Goal: Find contact information: Find contact information

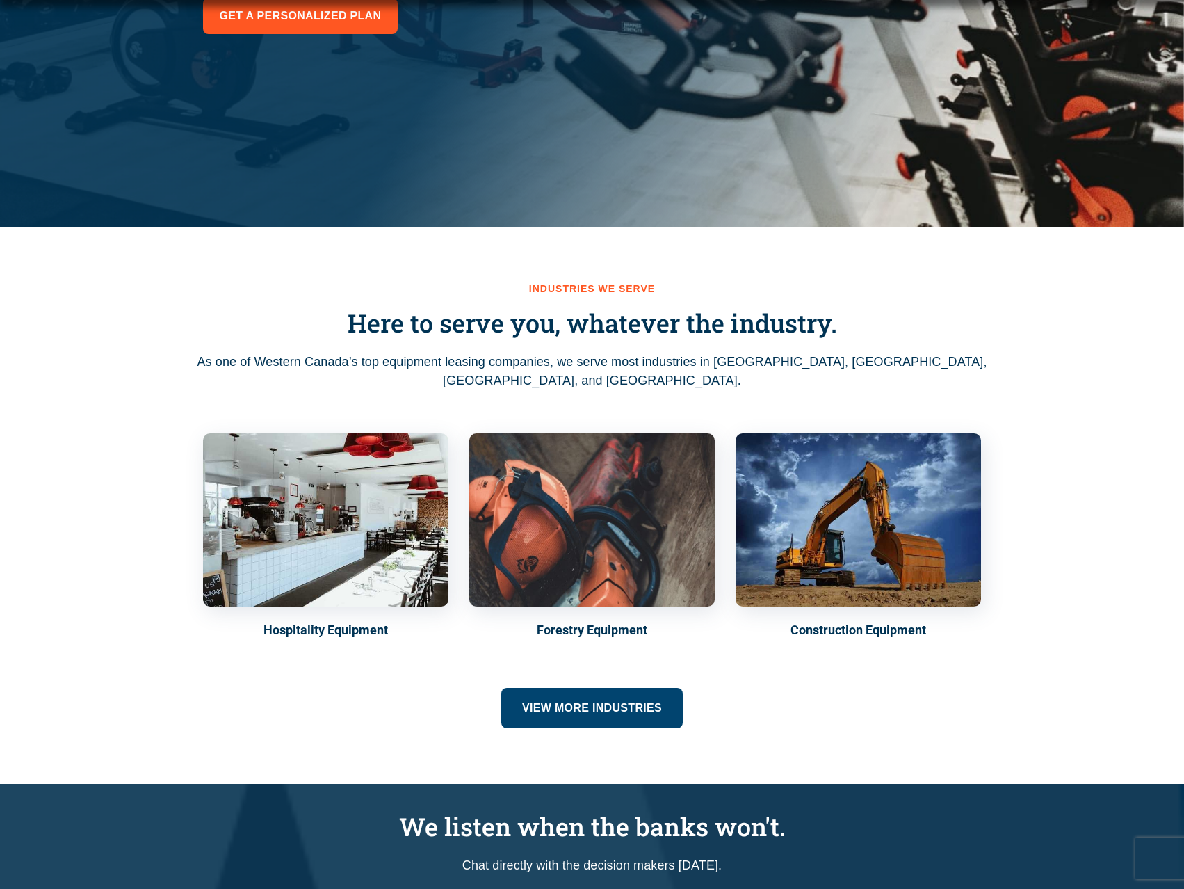
scroll to position [435, 0]
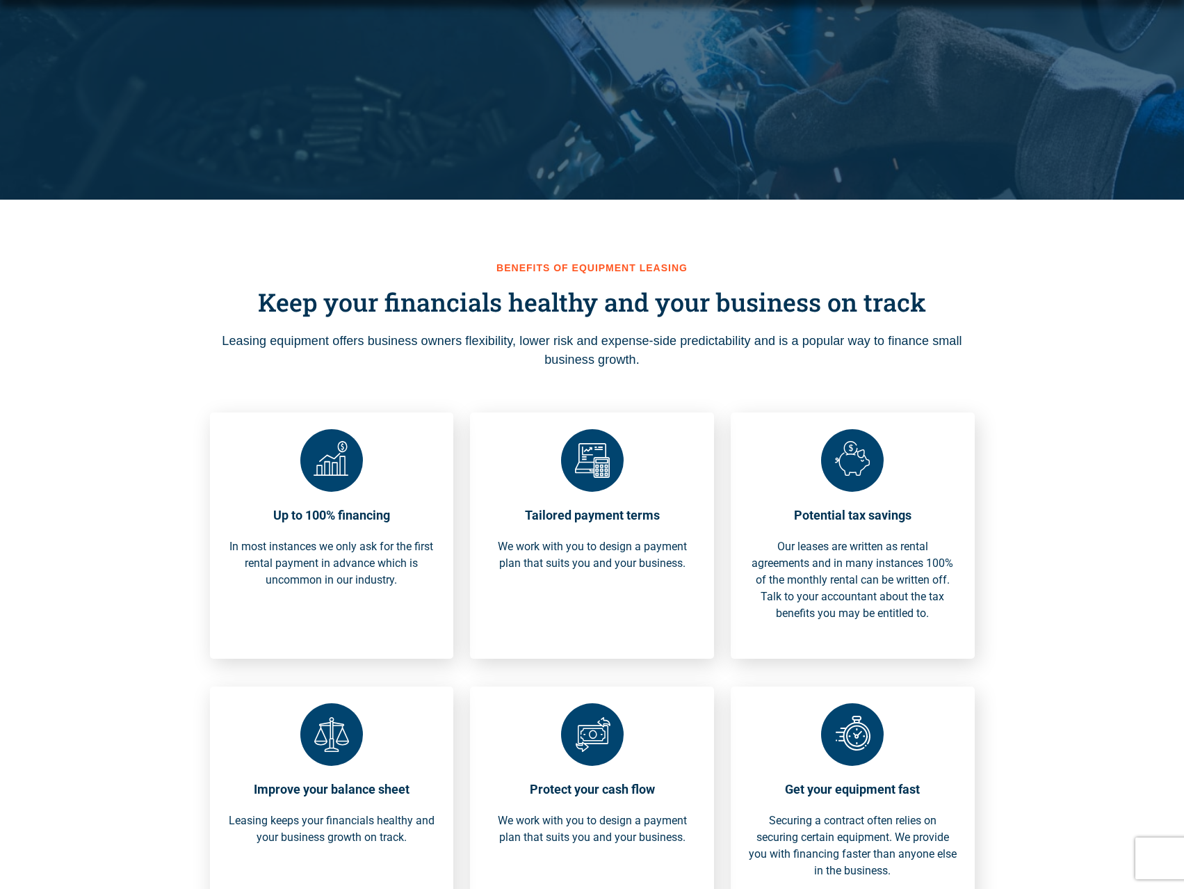
scroll to position [652, 0]
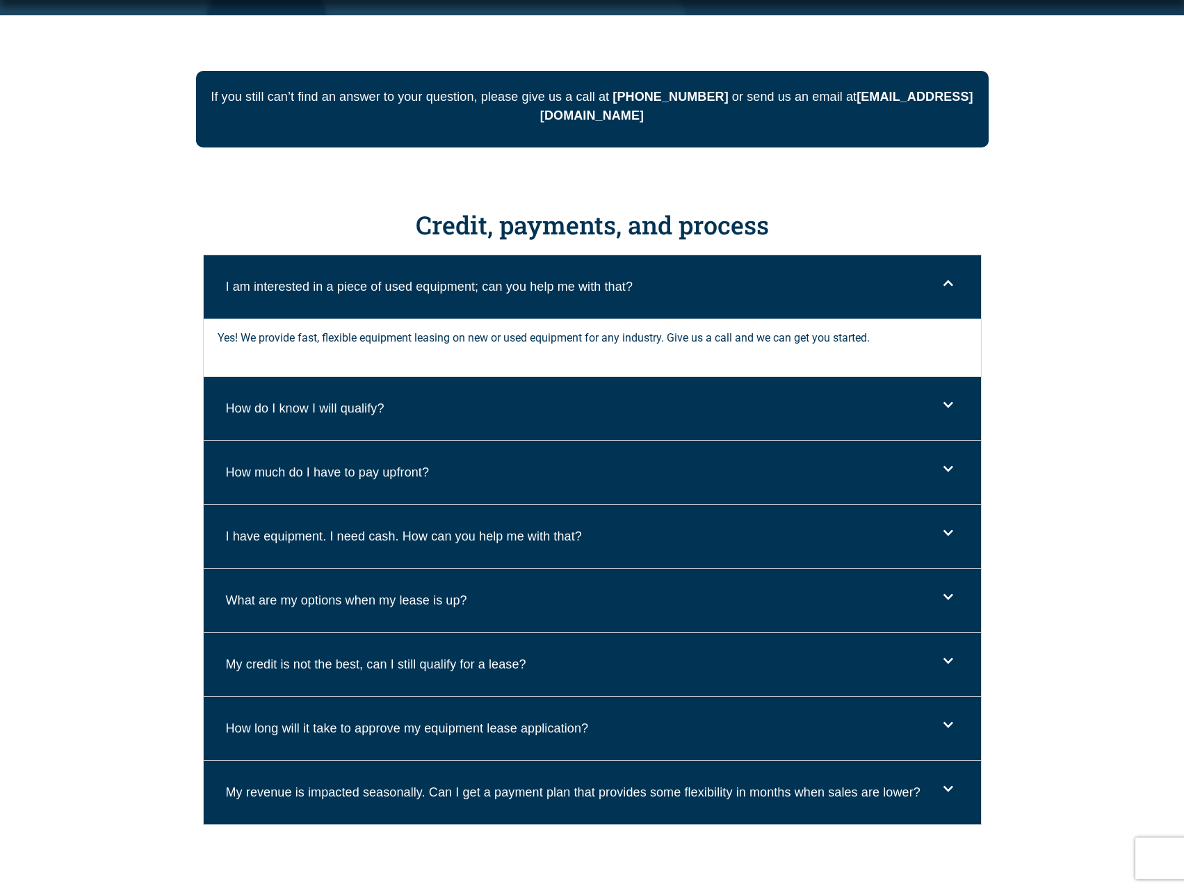
scroll to position [777, 0]
